Goal: Task Accomplishment & Management: Manage account settings

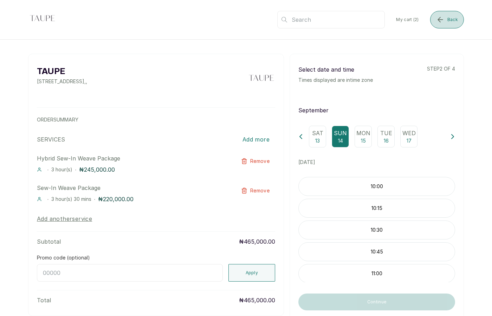
click at [445, 25] on button "Back" at bounding box center [447, 20] width 34 height 18
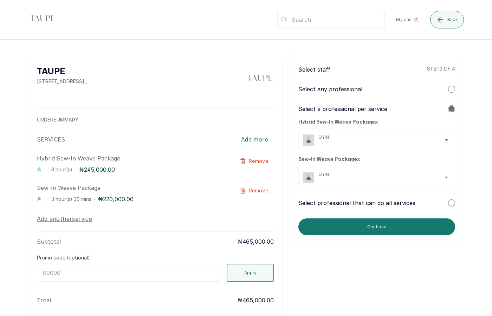
click at [389, 201] on p "Select professional that can do all services" at bounding box center [356, 203] width 117 height 8
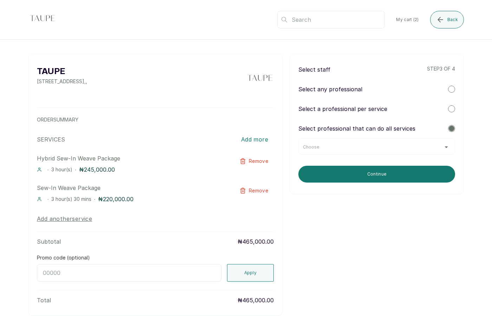
click at [379, 148] on div "Choose" at bounding box center [377, 147] width 148 height 6
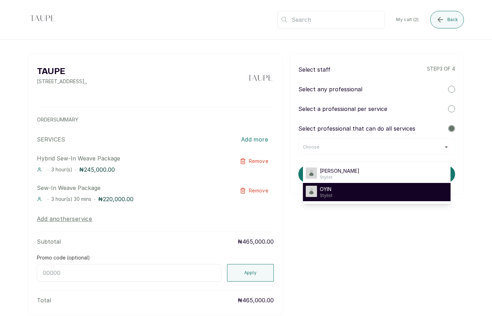
click at [346, 191] on div "OYIN Stylist" at bounding box center [377, 192] width 142 height 13
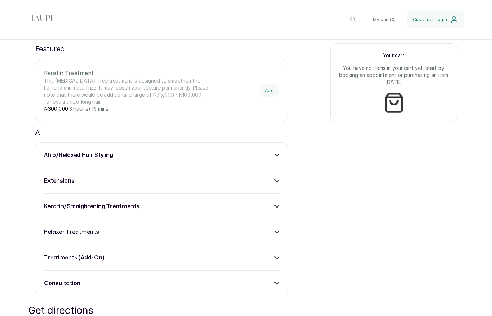
scroll to position [273, 0]
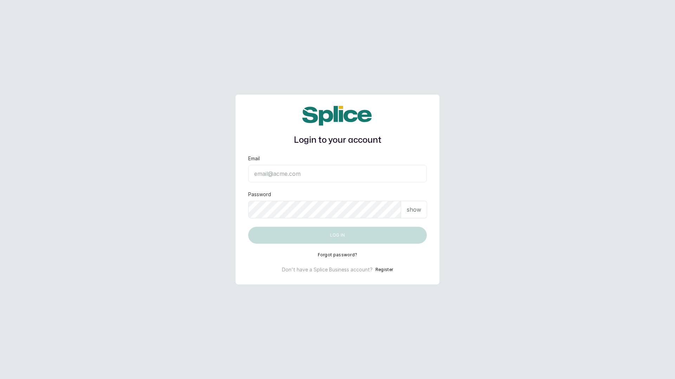
click at [279, 173] on input "Email" at bounding box center [337, 174] width 179 height 18
type input "layo@withsplice.com"
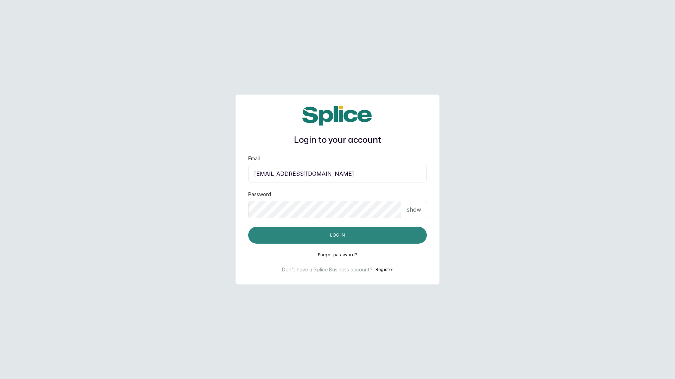
click at [337, 235] on button "Log in" at bounding box center [337, 235] width 179 height 17
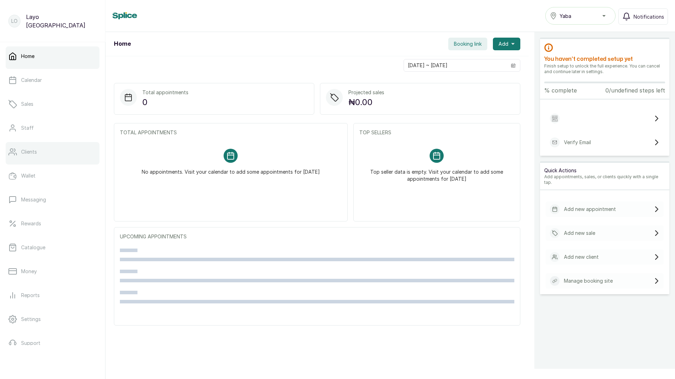
click at [31, 154] on p "Clients" at bounding box center [29, 151] width 16 height 7
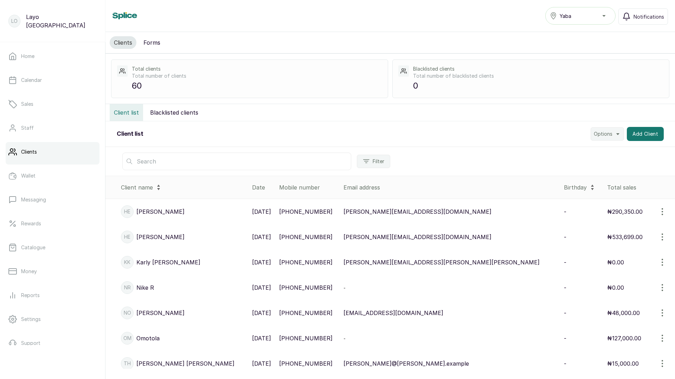
click at [302, 213] on p "[PHONE_NUMBER]" at bounding box center [305, 211] width 53 height 8
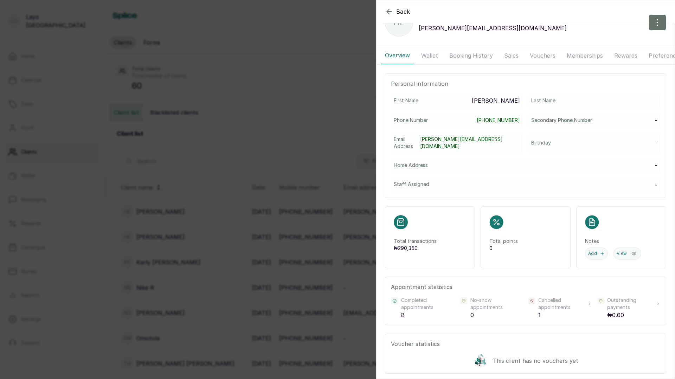
scroll to position [28, 0]
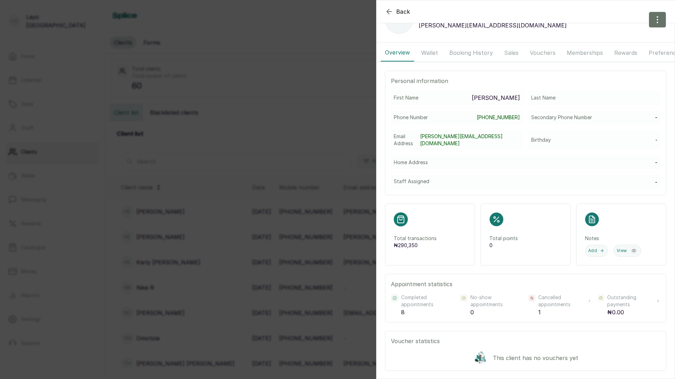
click at [282, 183] on div "Back henry he henry henry+1@withsplice.com Overview Wallet Booking History Sale…" at bounding box center [337, 189] width 675 height 379
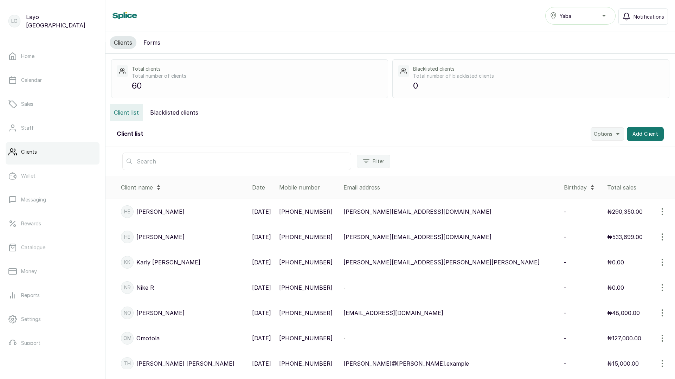
scroll to position [36, 0]
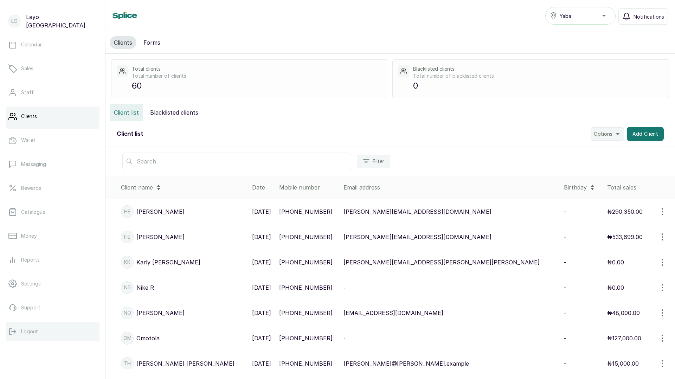
click at [34, 332] on p "Logout" at bounding box center [29, 331] width 17 height 7
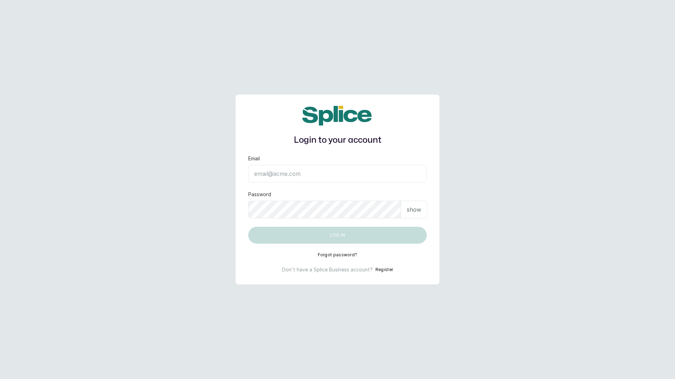
click at [289, 173] on input "Email" at bounding box center [337, 174] width 179 height 18
type input "[EMAIL_ADDRESS][DOMAIN_NAME]"
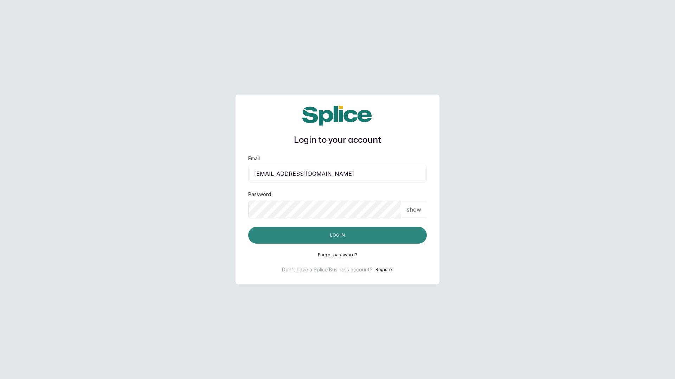
click at [343, 233] on button "Log in" at bounding box center [337, 235] width 179 height 17
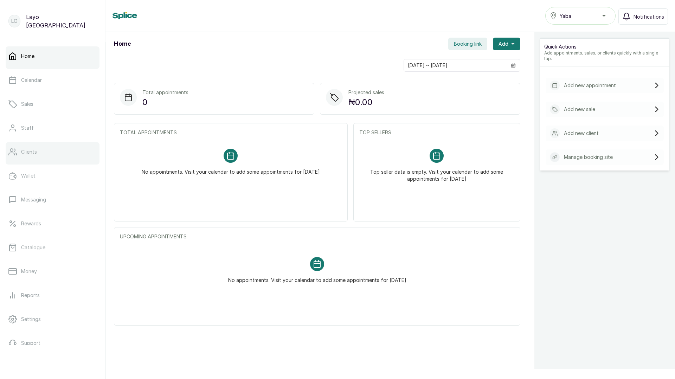
click at [33, 154] on p "Clients" at bounding box center [29, 151] width 16 height 7
